Goal: Use online tool/utility: Use online tool/utility

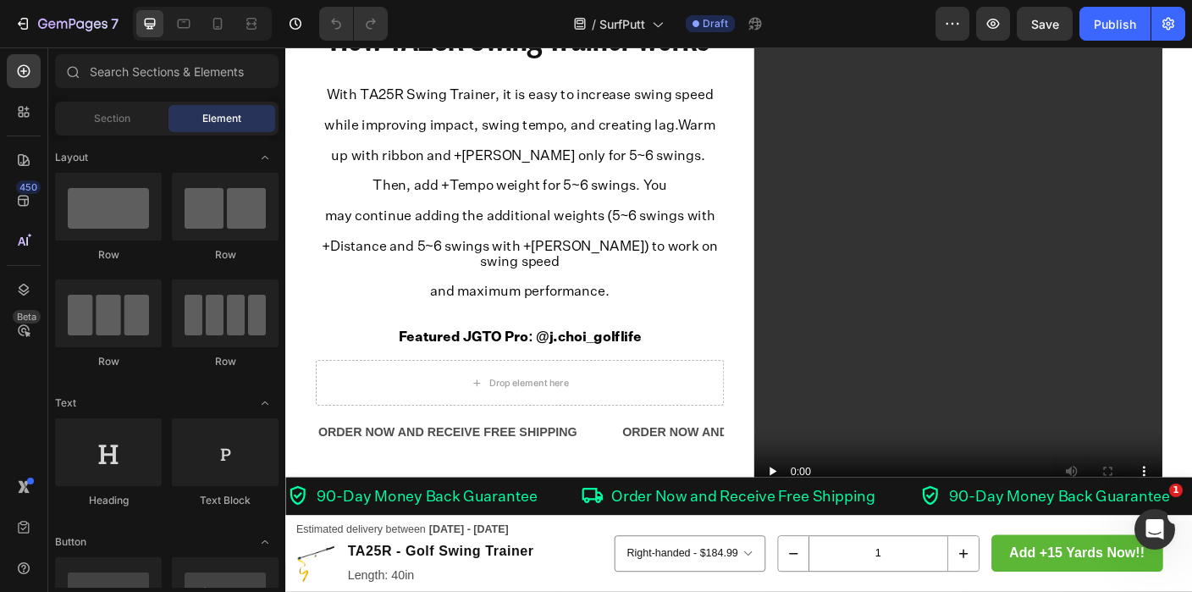
scroll to position [3349, 0]
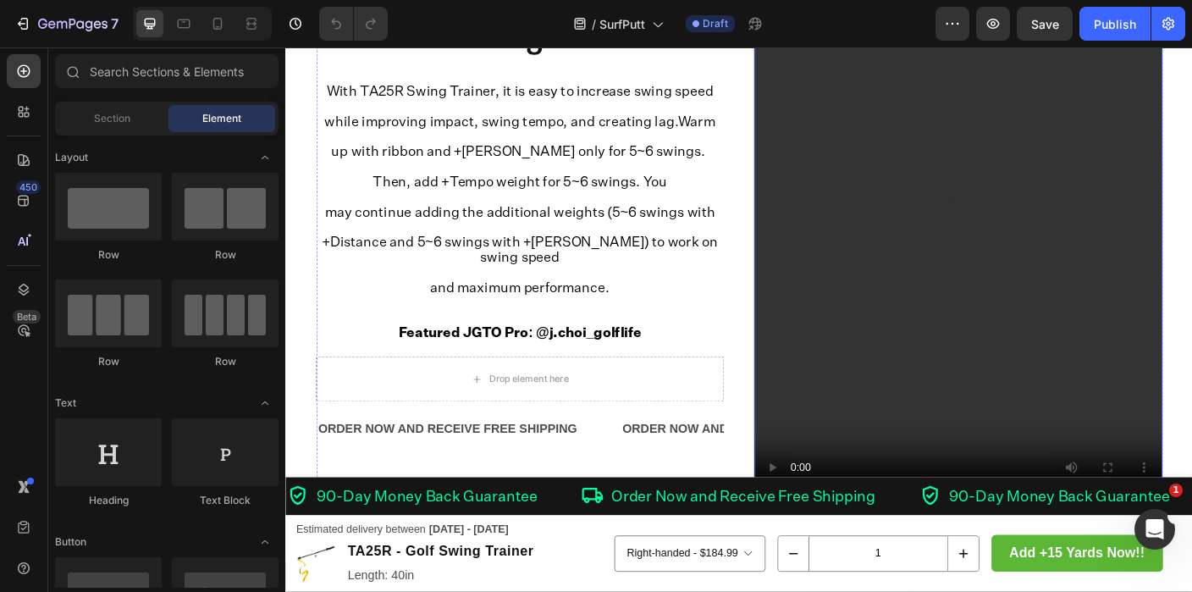
click at [880, 211] on video at bounding box center [1038, 253] width 457 height 609
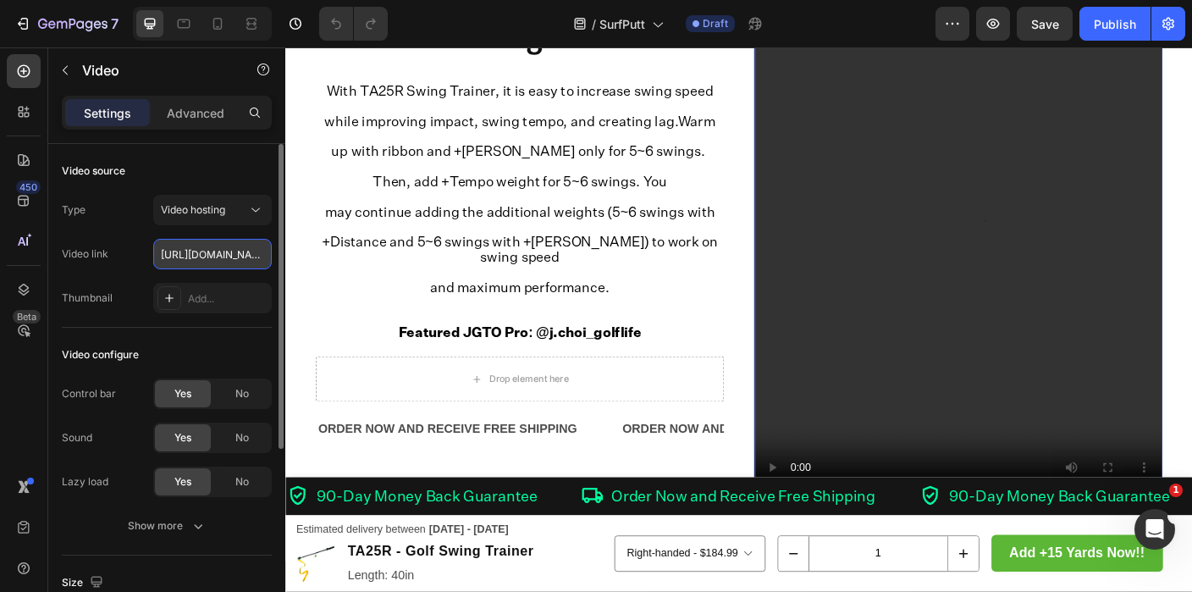
scroll to position [0, 313]
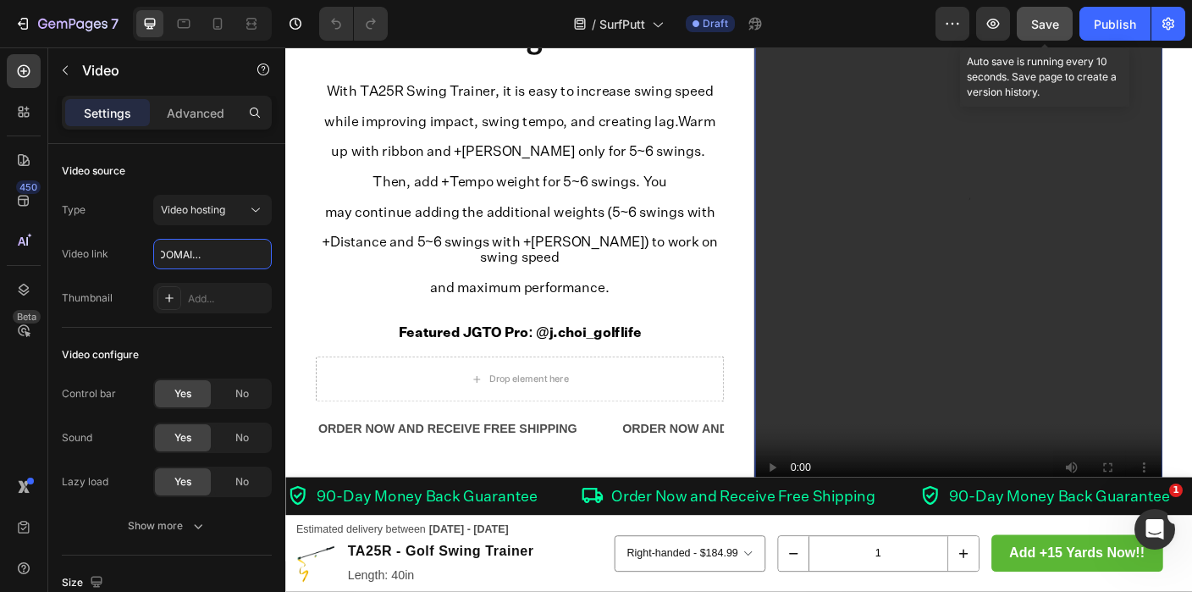
type input "[URL][DOMAIN_NAME]"
click at [1047, 27] on span "Save" at bounding box center [1045, 24] width 28 height 14
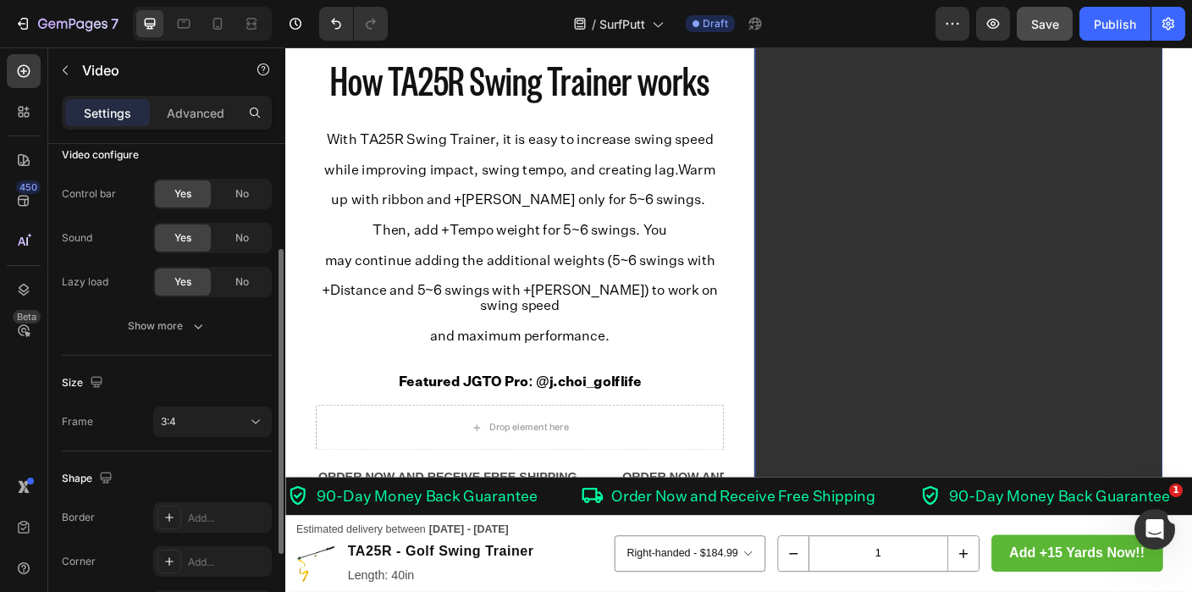
scroll to position [227, 0]
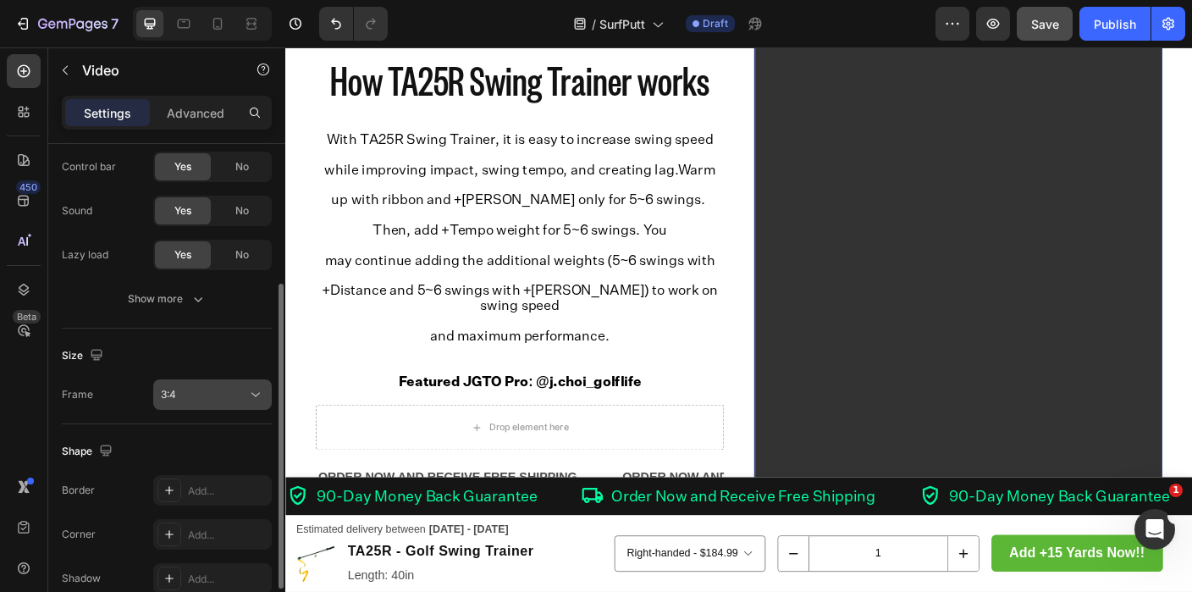
click at [235, 400] on div "3:4" at bounding box center [204, 394] width 86 height 15
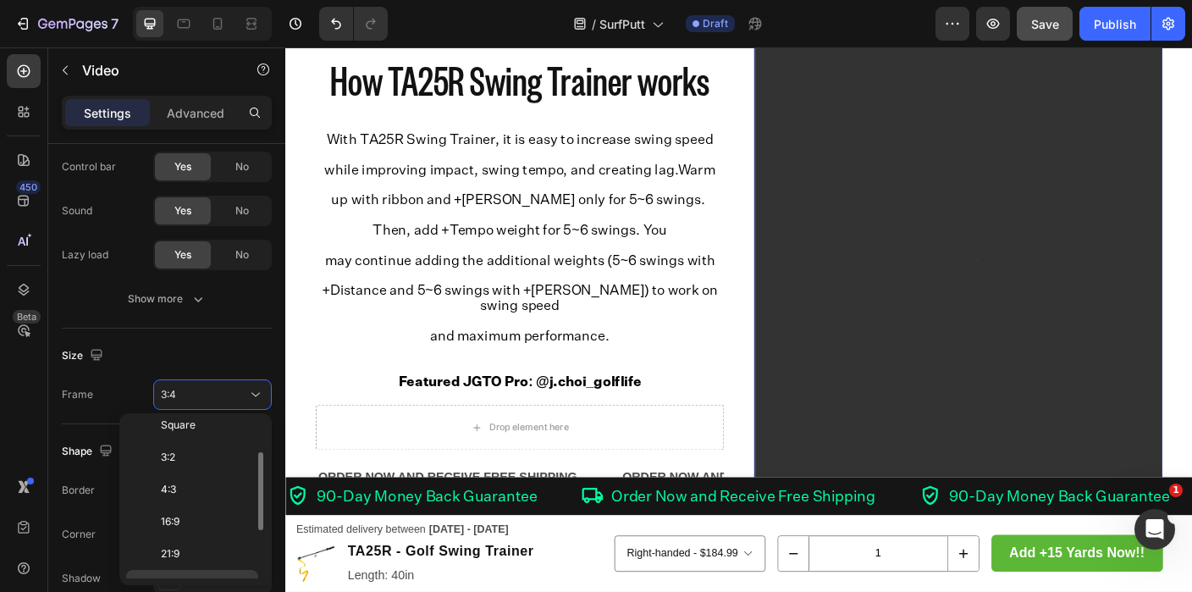
scroll to position [36, 0]
click at [179, 468] on p "3:2" at bounding box center [206, 463] width 90 height 15
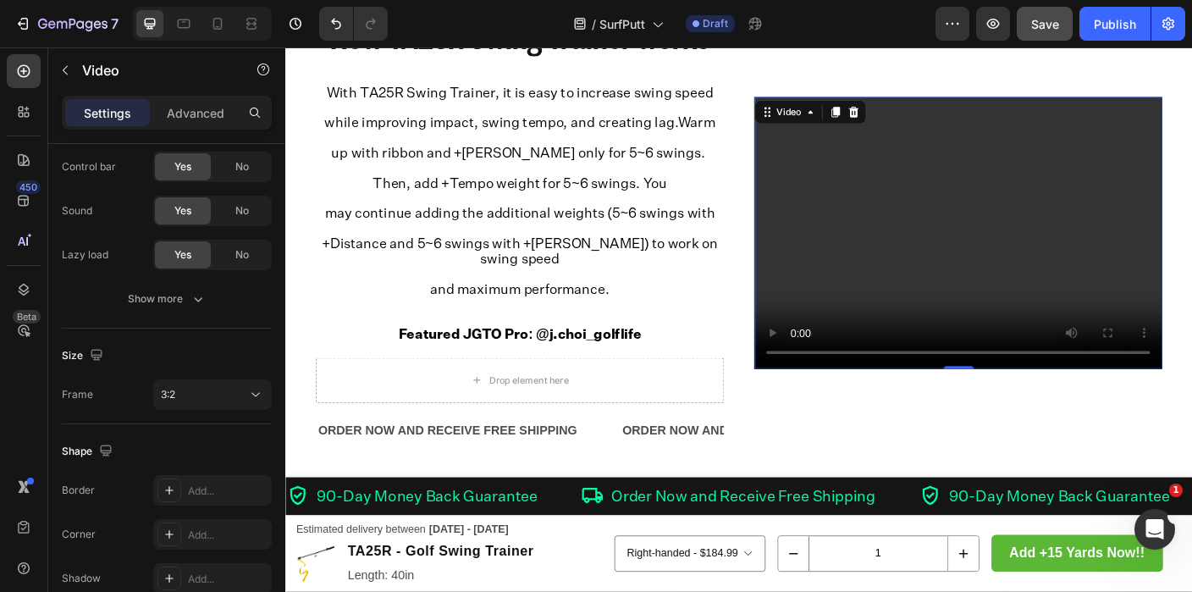
scroll to position [3234, 0]
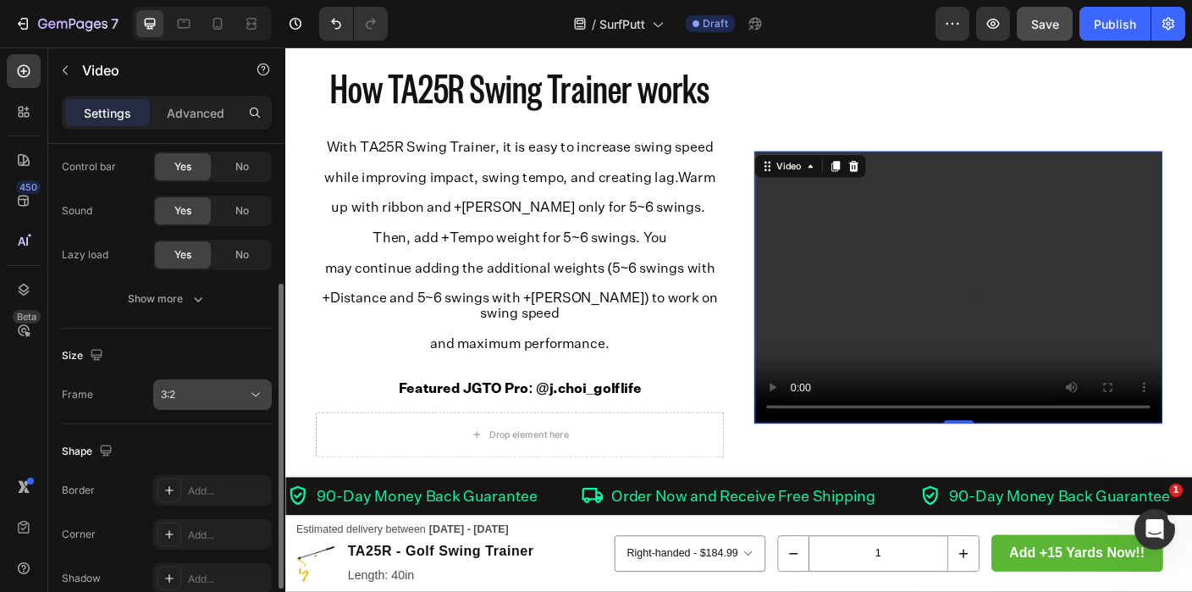
click at [241, 390] on div "3:2" at bounding box center [204, 394] width 86 height 15
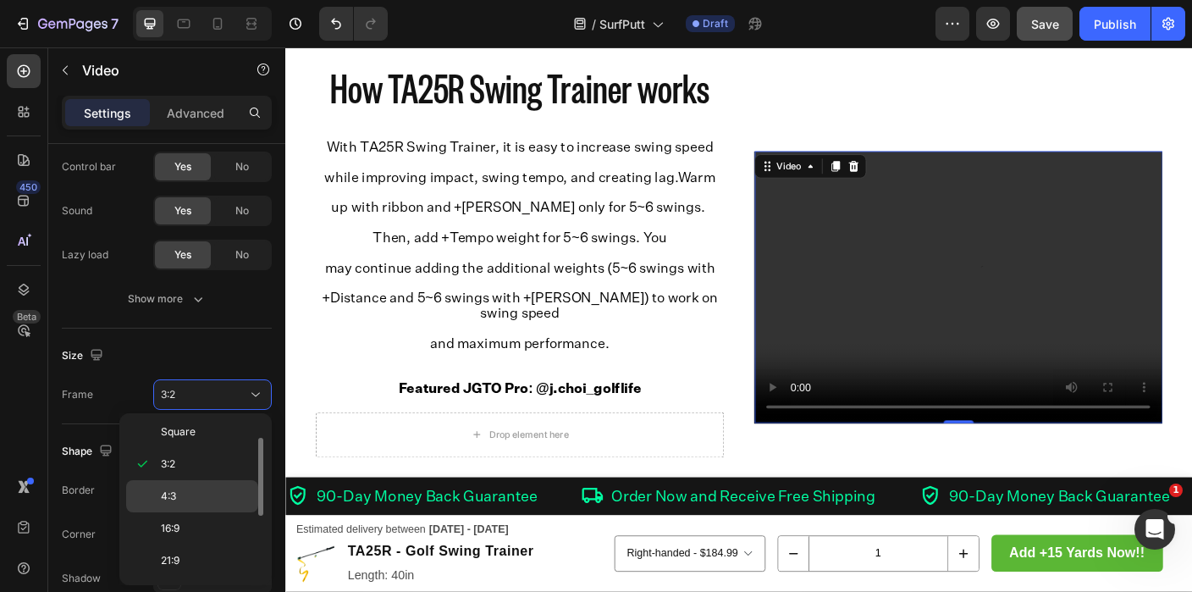
click at [196, 487] on div "4:3" at bounding box center [192, 496] width 132 height 32
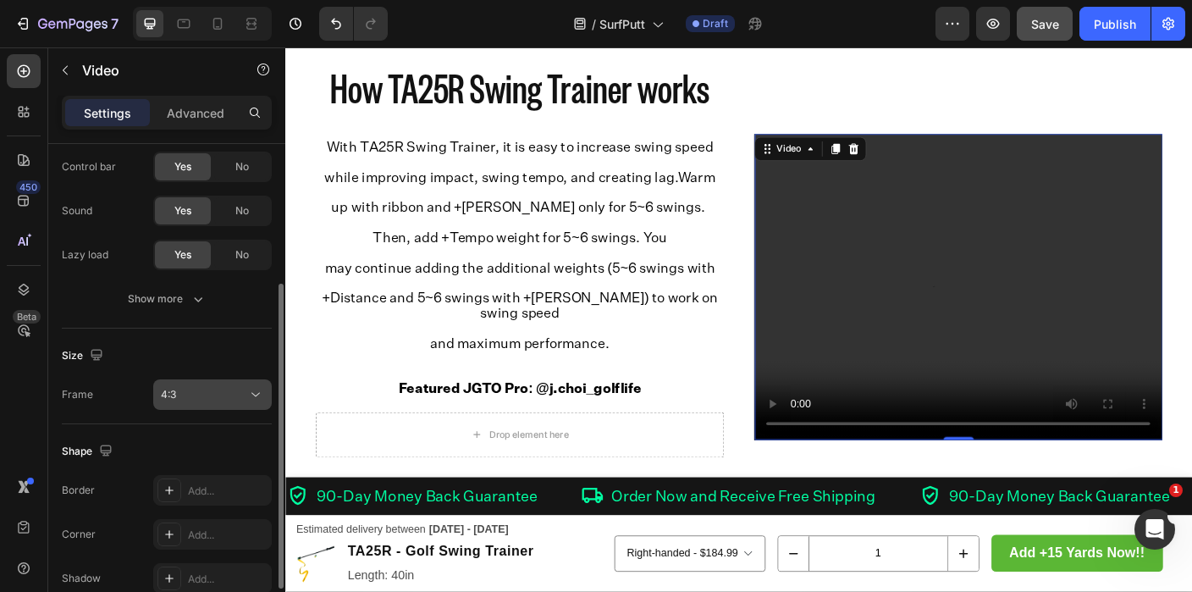
click at [197, 389] on div "4:3" at bounding box center [204, 394] width 86 height 15
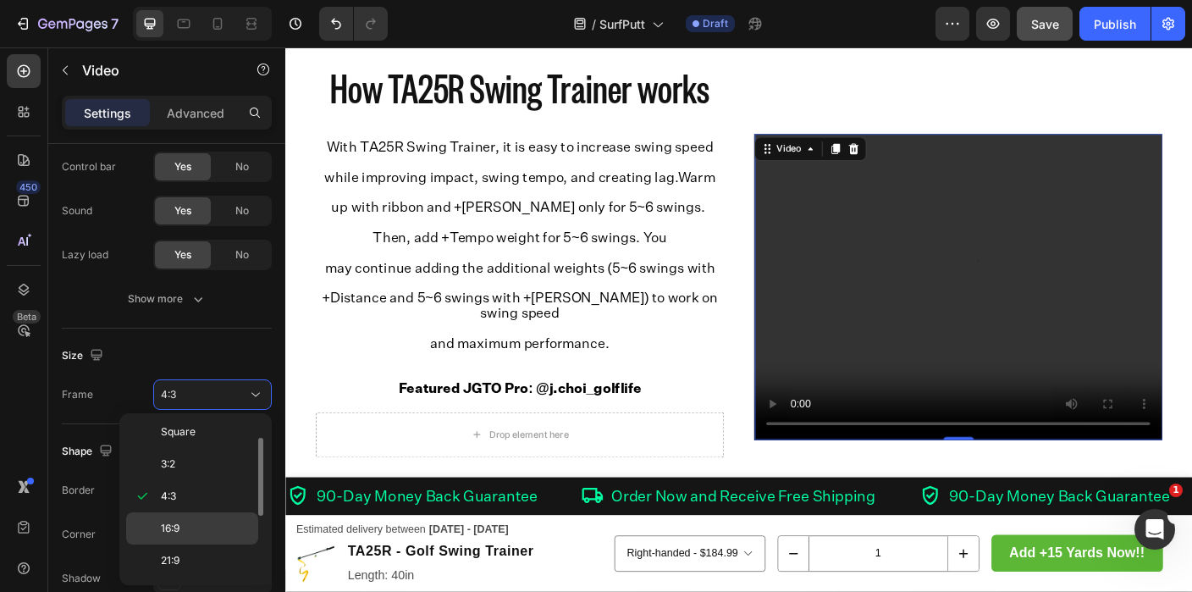
click at [196, 521] on p "16:9" at bounding box center [206, 528] width 90 height 15
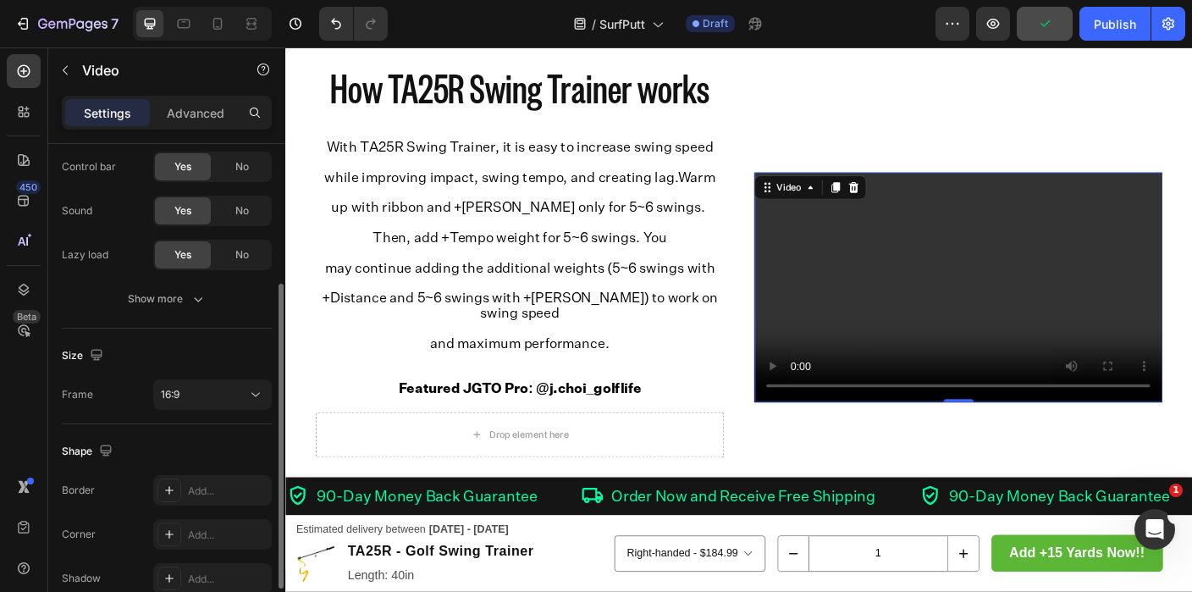
scroll to position [310, 0]
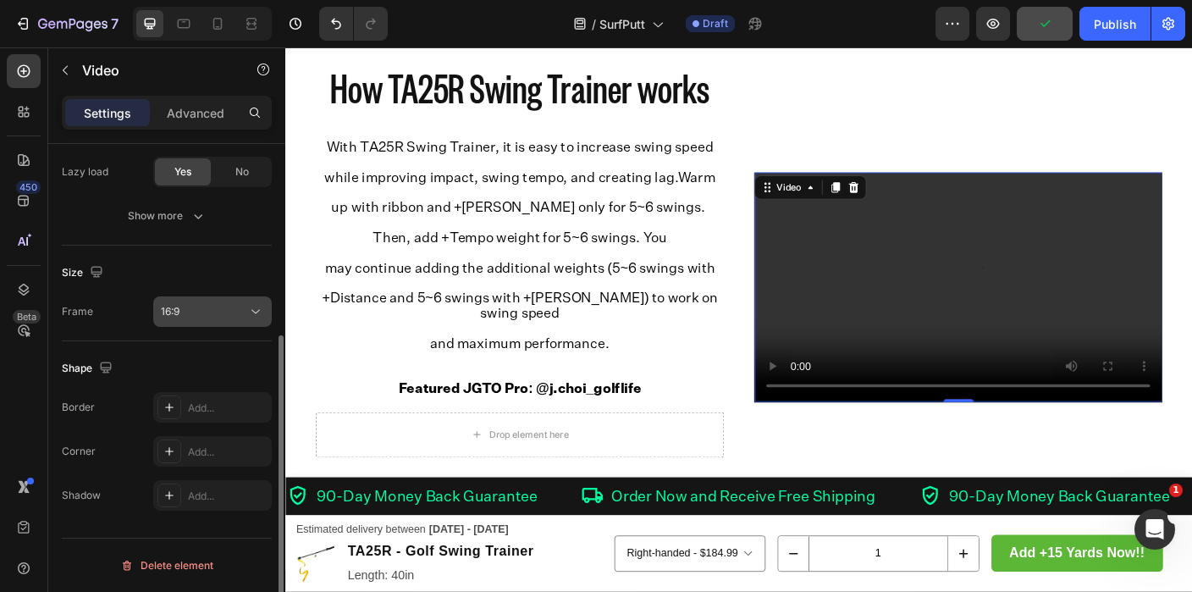
click at [223, 298] on button "16:9" at bounding box center [212, 311] width 119 height 30
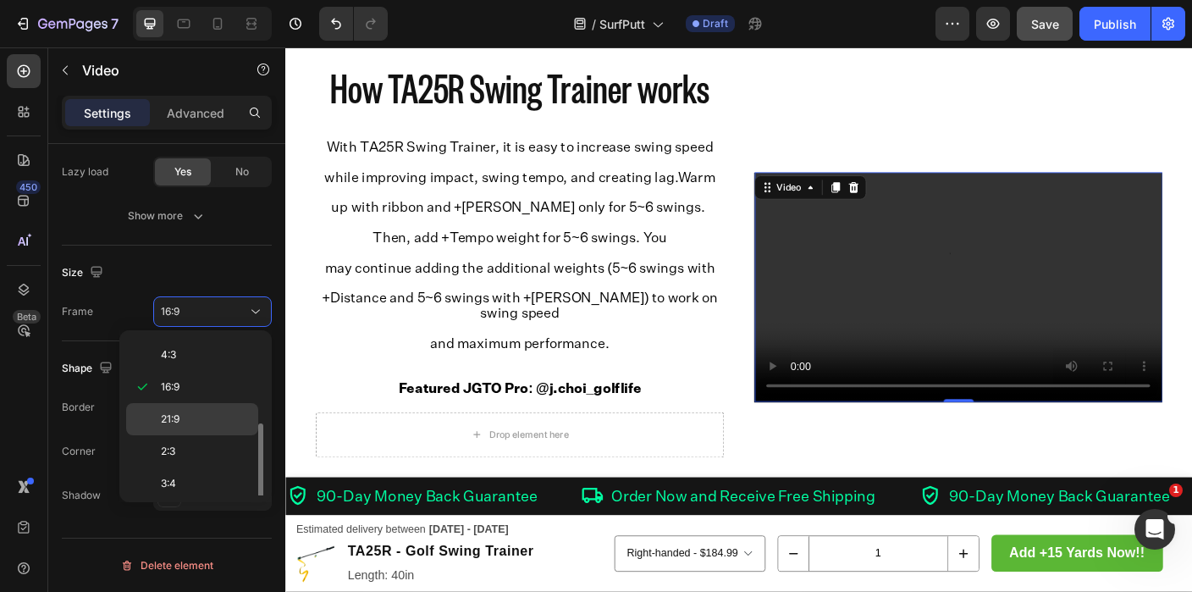
scroll to position [94, 0]
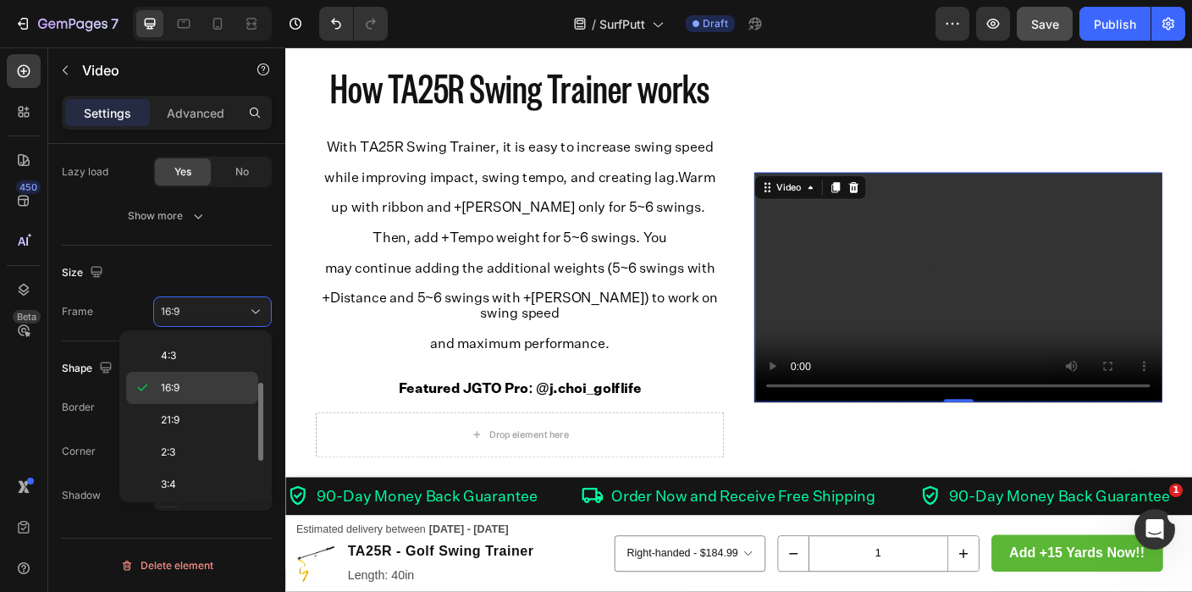
drag, startPoint x: 174, startPoint y: 409, endPoint x: 174, endPoint y: 390, distance: 18.6
click at [174, 410] on div "21:9" at bounding box center [192, 420] width 132 height 32
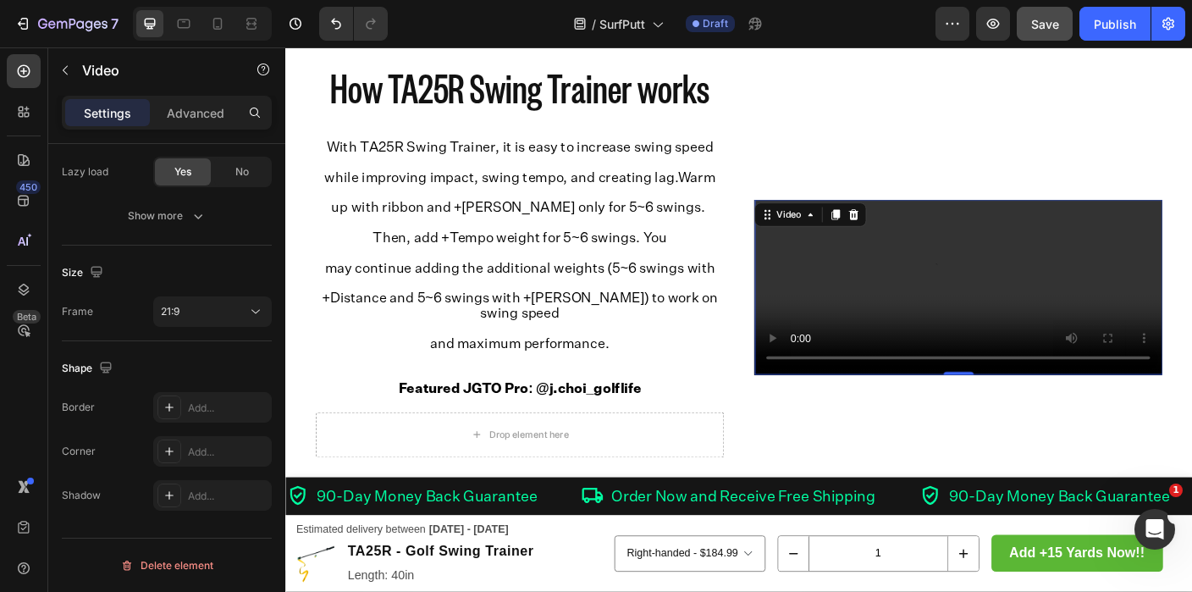
click at [174, 386] on div "Shape Border Add... Corner Add... Shadow Add..." at bounding box center [167, 432] width 210 height 183
click at [183, 299] on button "21:9" at bounding box center [212, 311] width 119 height 30
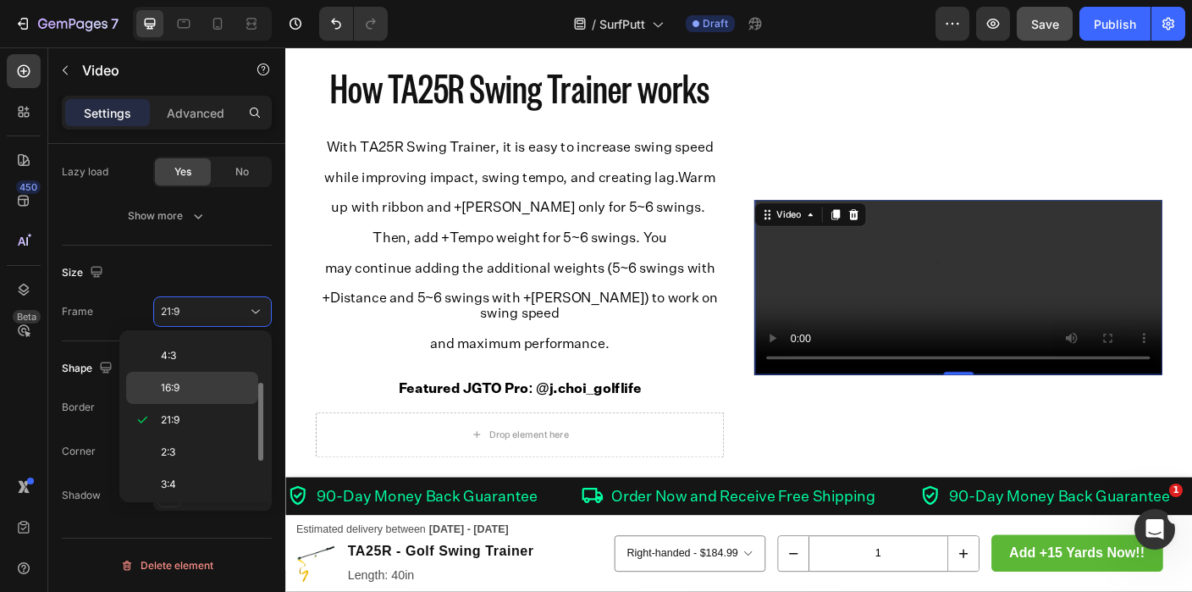
click at [185, 387] on p "16:9" at bounding box center [206, 387] width 90 height 15
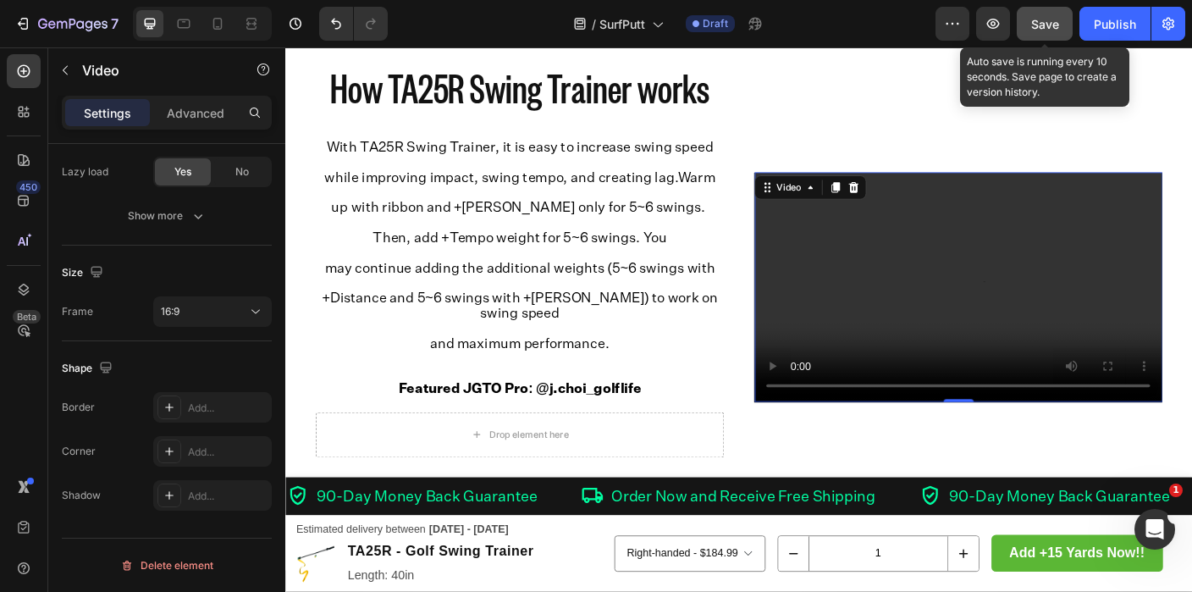
click at [1035, 30] on div "Save" at bounding box center [1045, 24] width 28 height 18
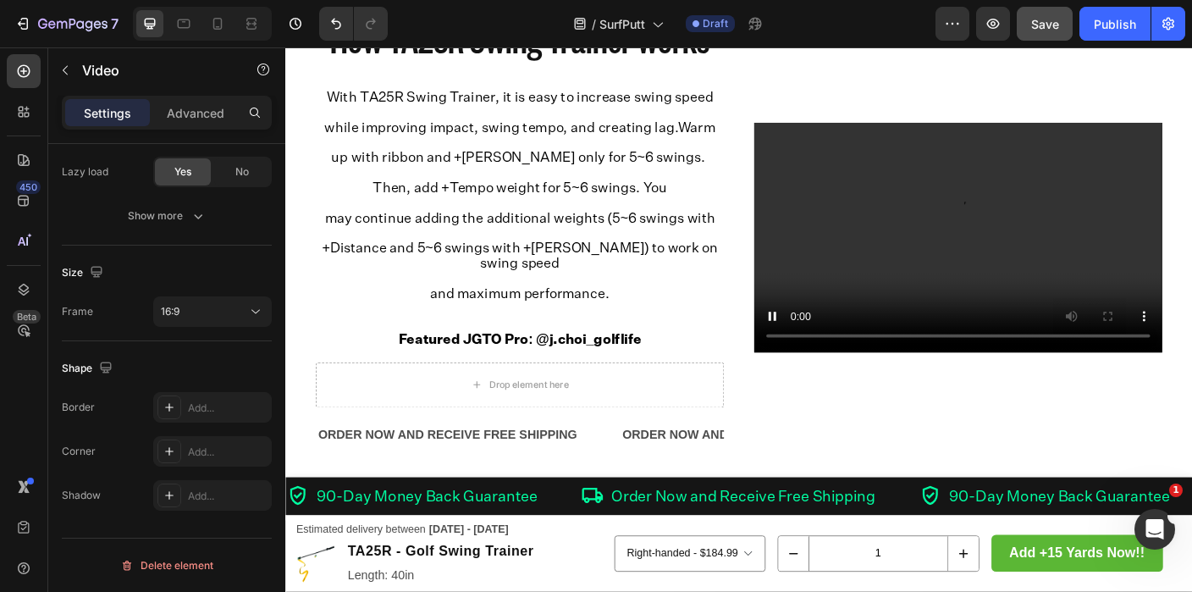
scroll to position [3314, 0]
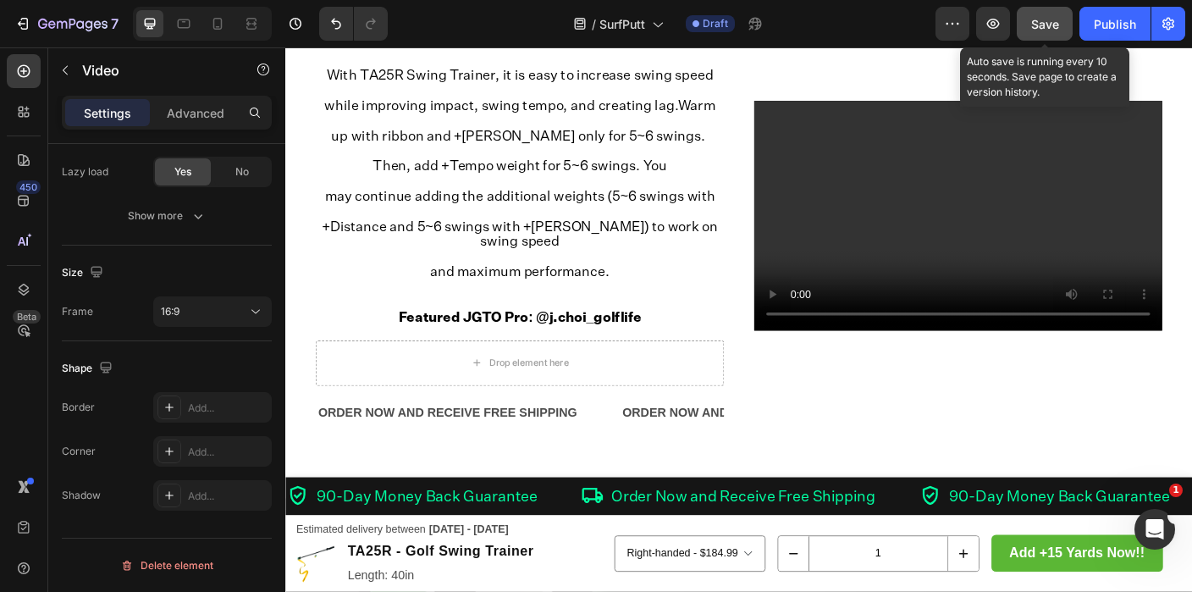
click at [1039, 25] on span "Save" at bounding box center [1045, 24] width 28 height 14
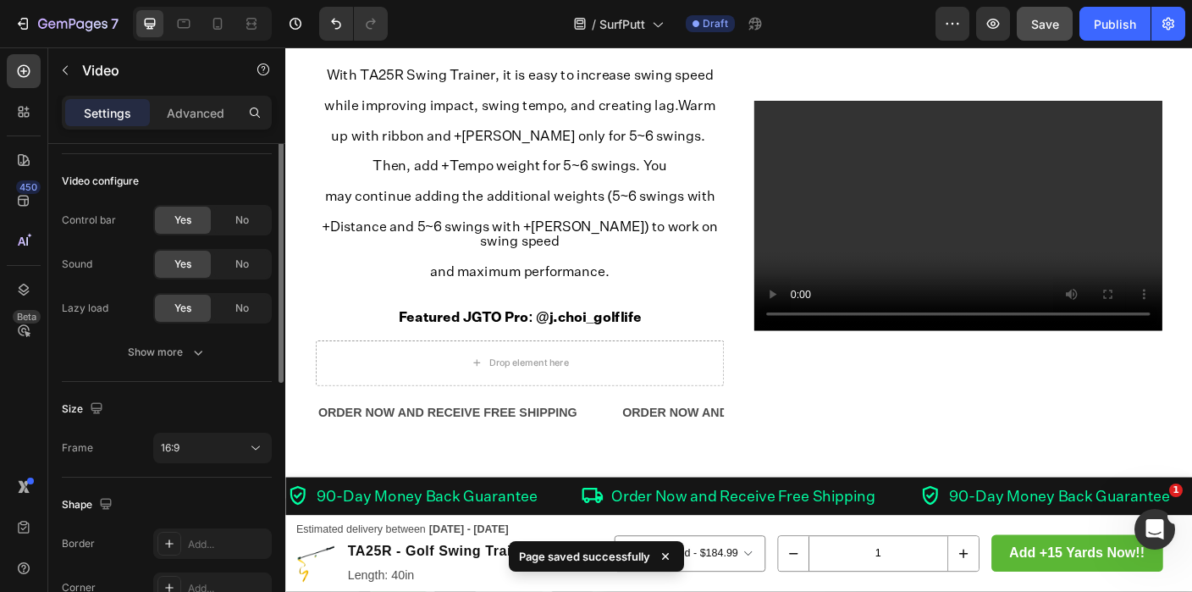
scroll to position [0, 0]
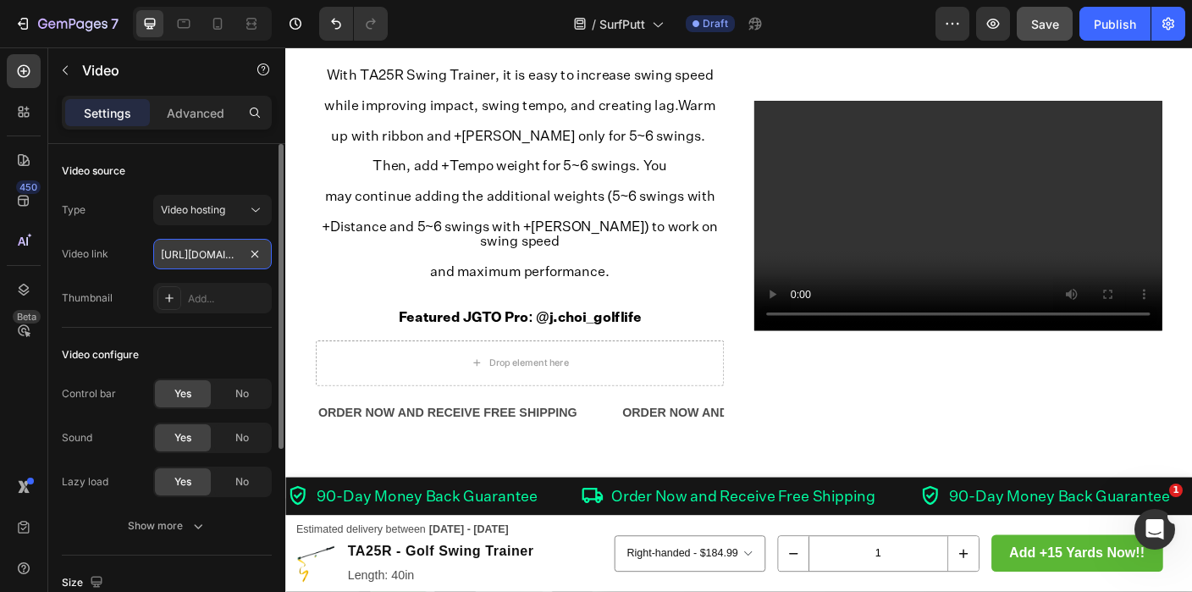
click at [203, 253] on input "[URL][DOMAIN_NAME]" at bounding box center [212, 254] width 119 height 30
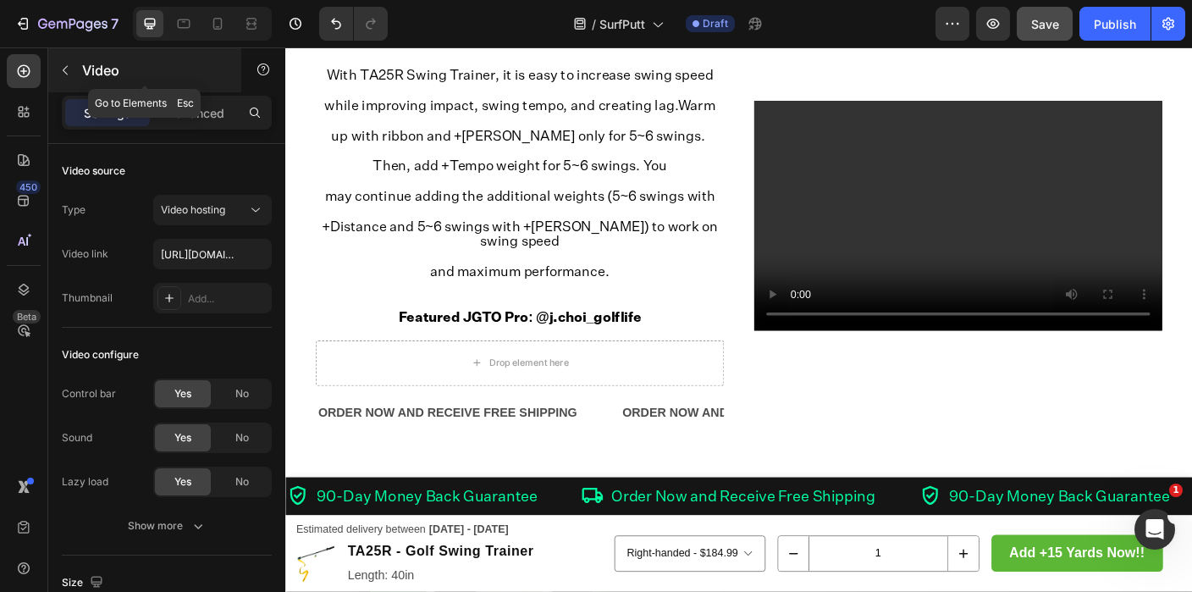
click at [96, 69] on p "Video" at bounding box center [154, 70] width 144 height 20
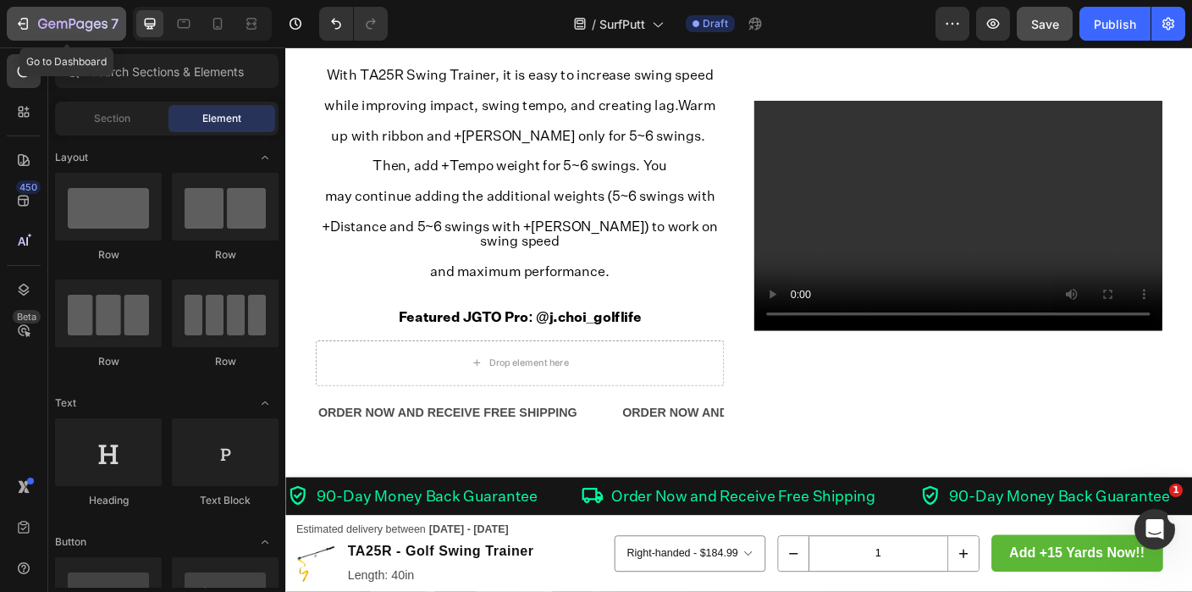
click at [75, 17] on div "7" at bounding box center [78, 24] width 80 height 20
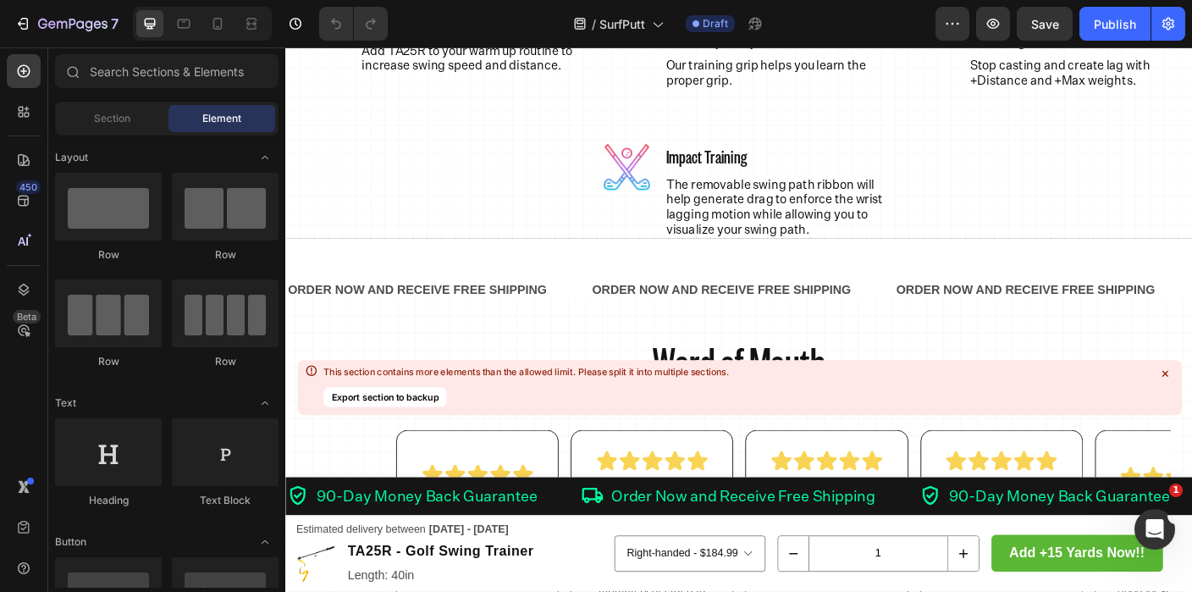
scroll to position [1793, 0]
